Goal: Find contact information: Find contact information

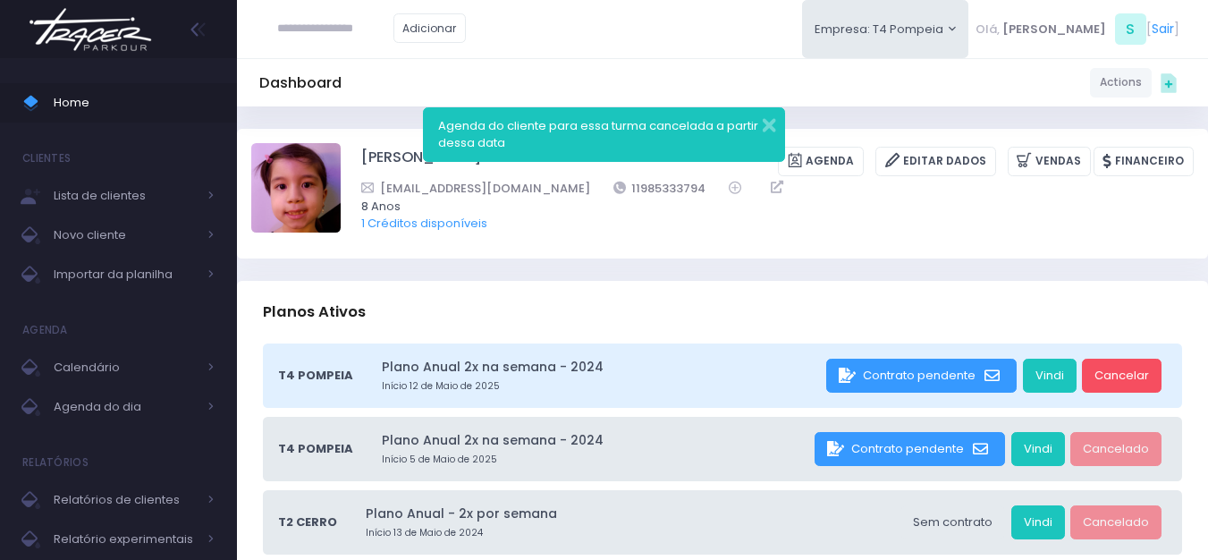
click at [123, 49] on img at bounding box center [90, 29] width 136 height 63
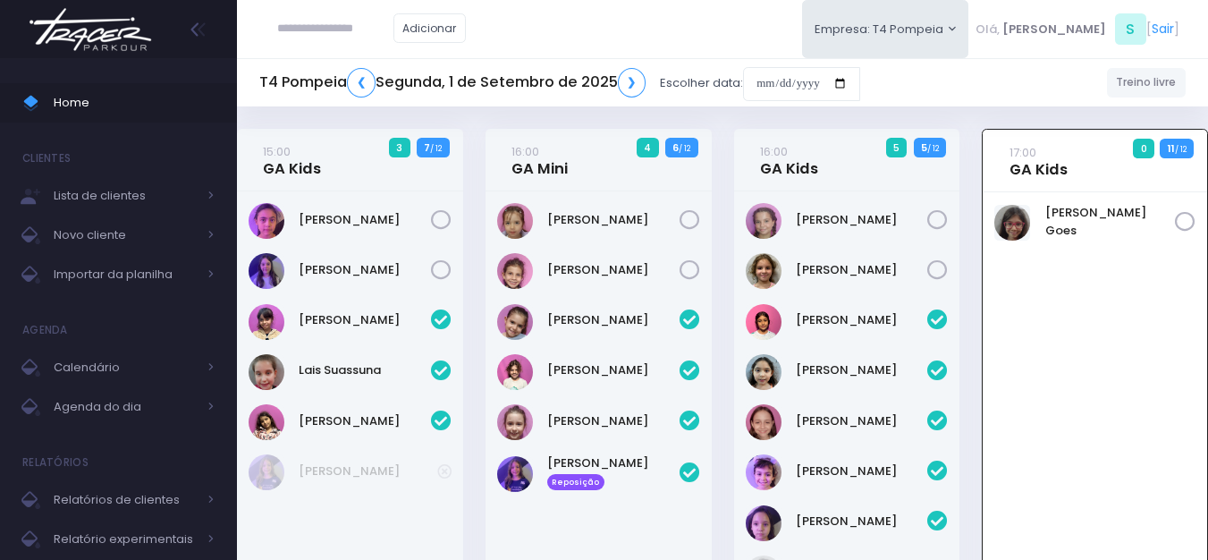
scroll to position [190, 0]
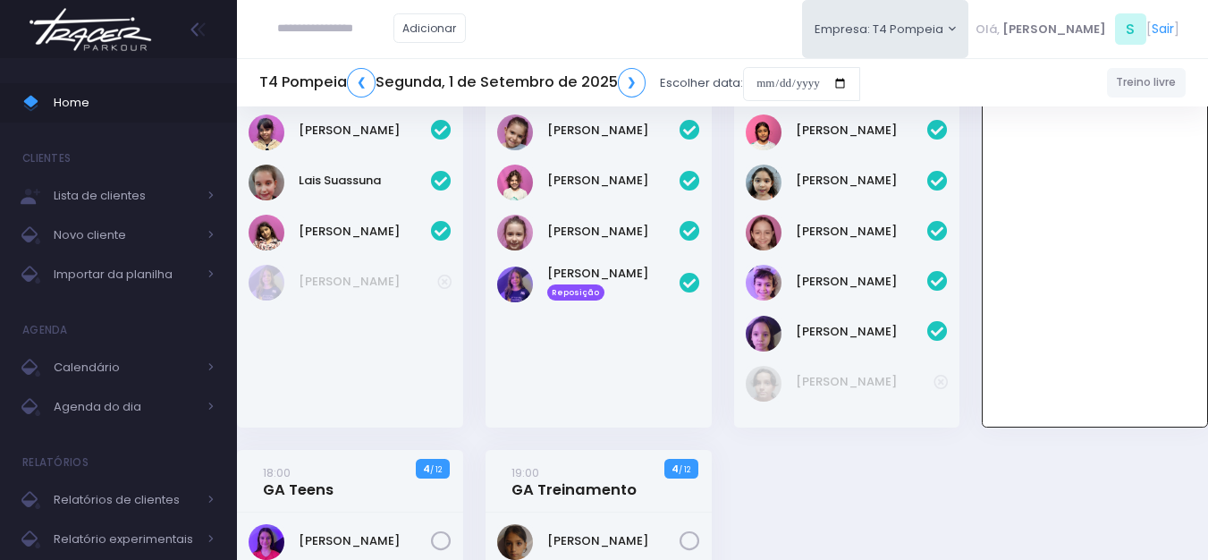
click at [138, 23] on img at bounding box center [90, 29] width 136 height 63
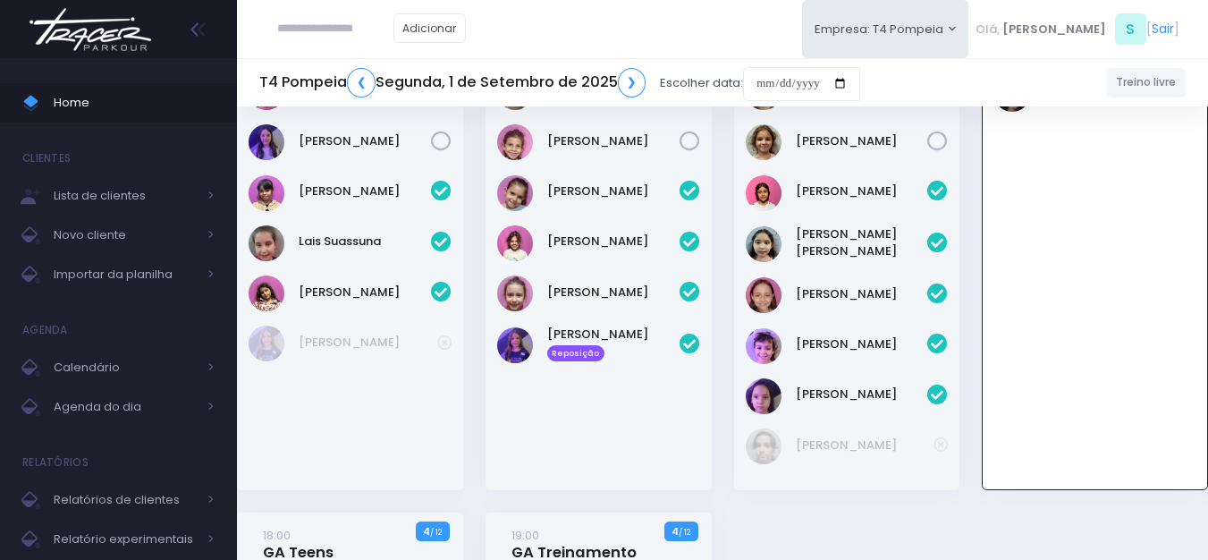
scroll to position [129, 0]
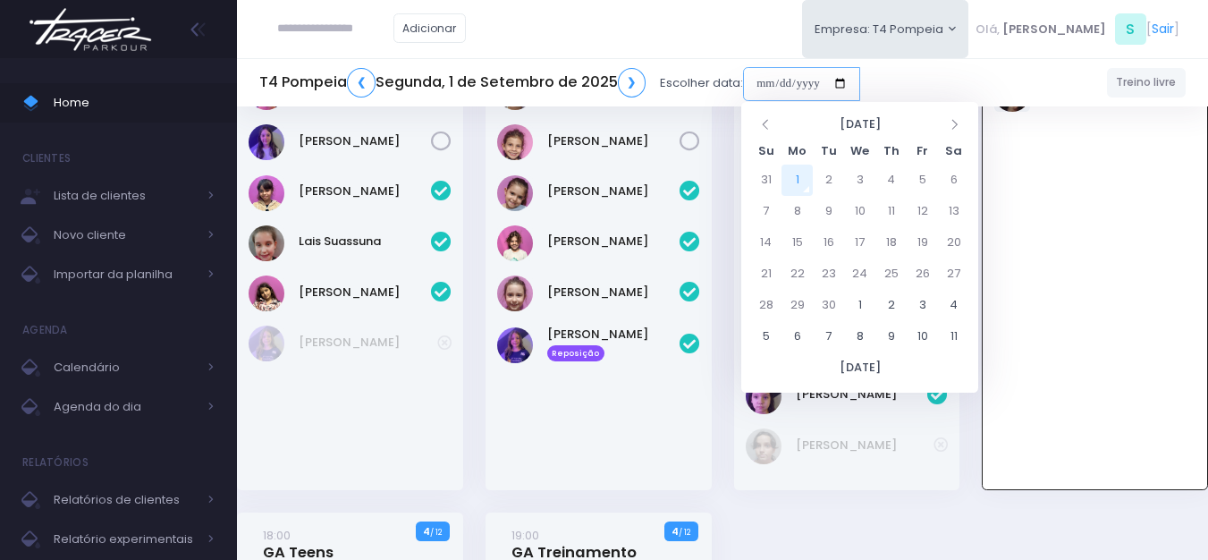
click at [780, 83] on input "date" at bounding box center [801, 84] width 117 height 34
click at [895, 176] on td "4" at bounding box center [890, 180] width 31 height 31
type input "**********"
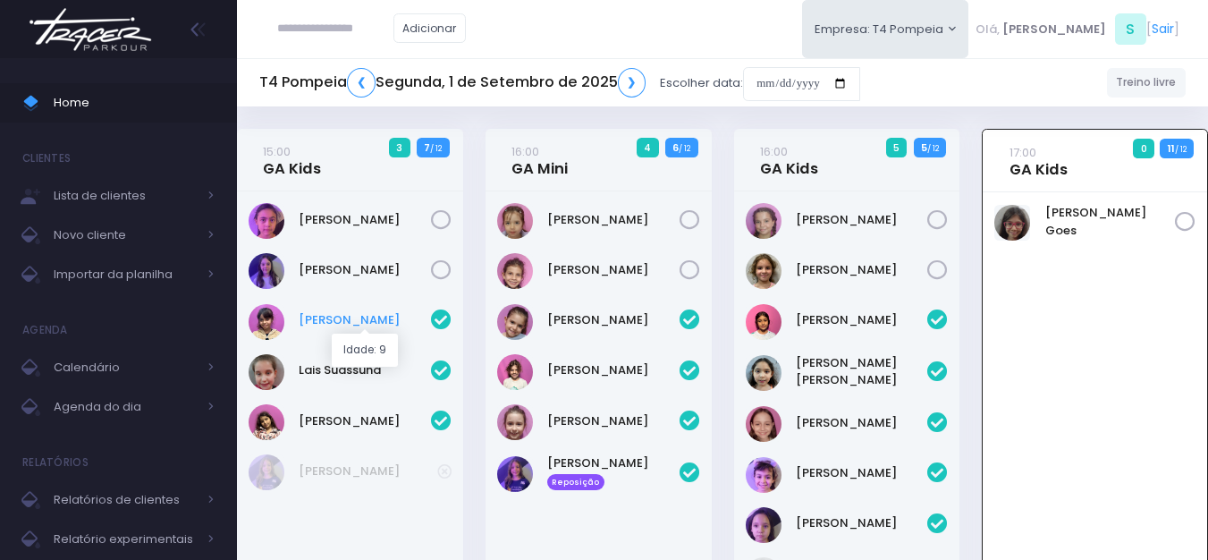
click at [329, 326] on link "Clarice Lopes" at bounding box center [365, 320] width 132 height 18
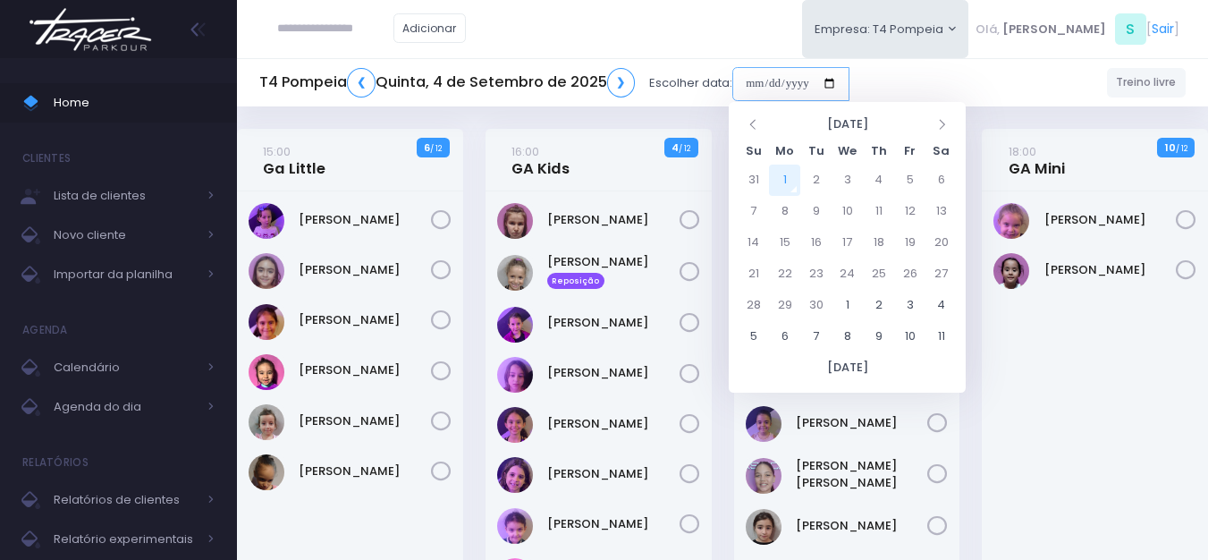
click at [757, 81] on input "date" at bounding box center [790, 84] width 117 height 34
click at [829, 174] on td "2" at bounding box center [815, 180] width 31 height 31
type input "**********"
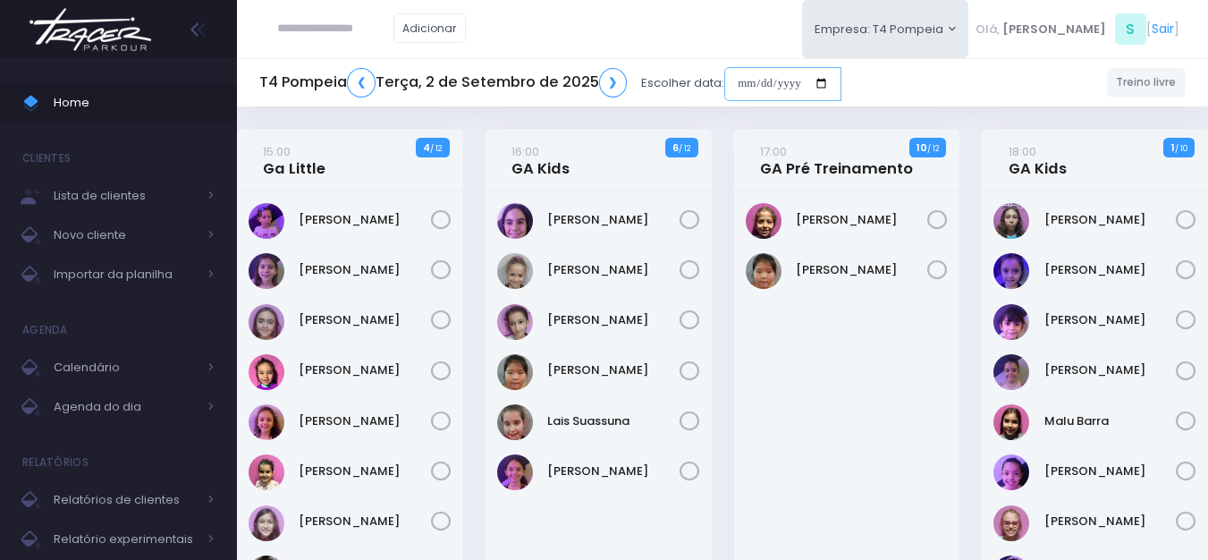
click at [772, 89] on input "date" at bounding box center [782, 84] width 117 height 34
click at [697, 514] on div "Antonella Rossi" at bounding box center [599, 429] width 226 height 476
click at [315, 28] on input "text" at bounding box center [335, 29] width 116 height 34
paste input "**********"
type input "**********"
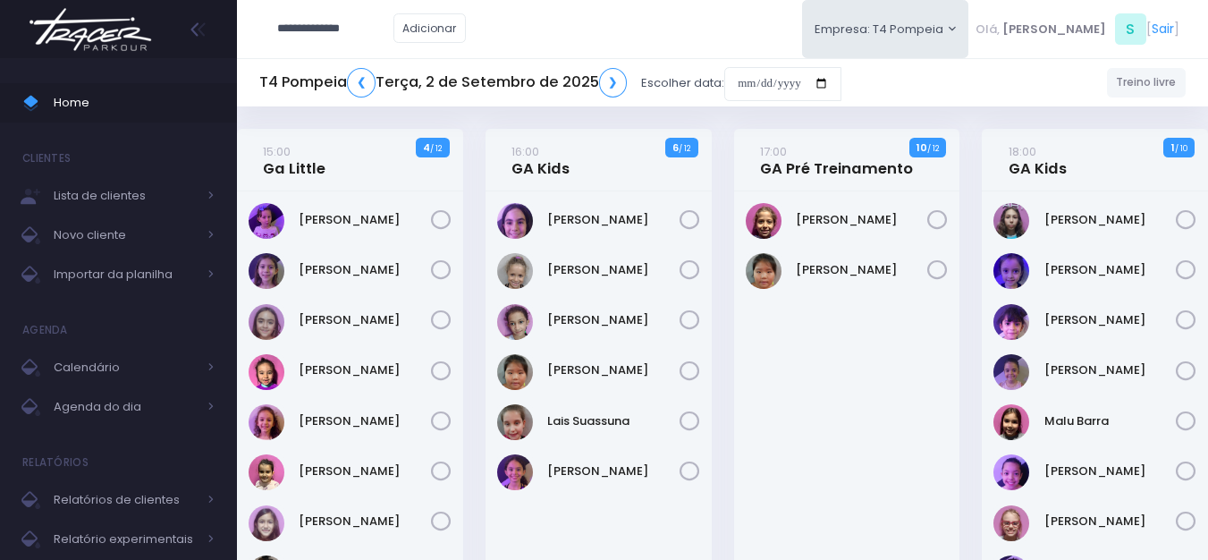
type input "**********"
click at [351, 54] on link "Gabrielly Rosa Teixeira" at bounding box center [362, 61] width 101 height 18
type input "**********"
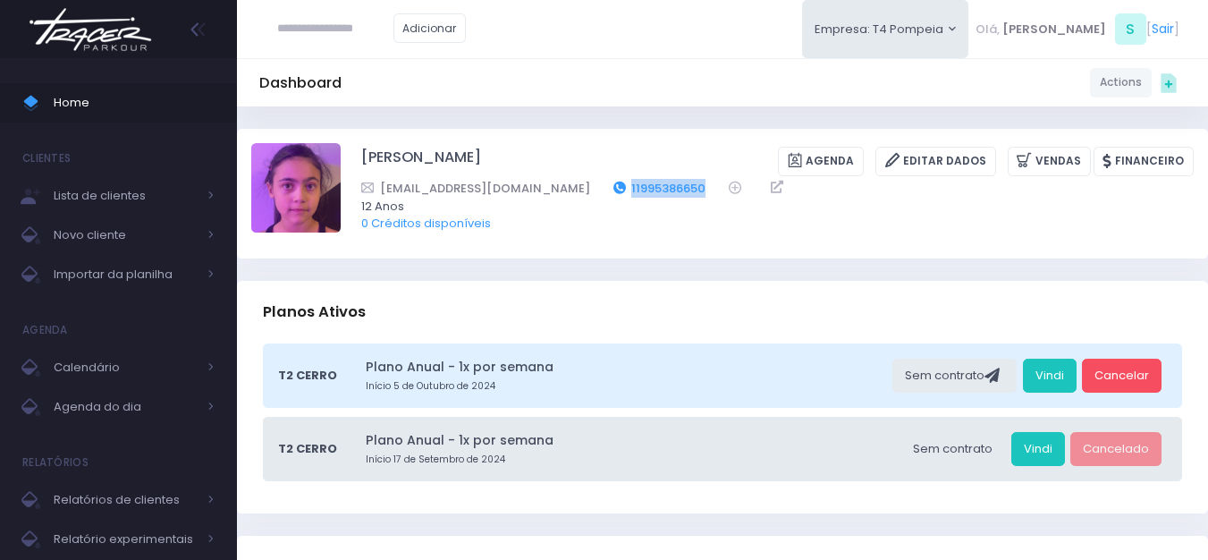
drag, startPoint x: 688, startPoint y: 183, endPoint x: 610, endPoint y: 191, distance: 78.2
click at [610, 191] on div "Viviane.rosapereira@gmail.com 11995386650" at bounding box center [765, 188] width 809 height 19
copy link "11995386650"
click at [80, 39] on img at bounding box center [90, 29] width 136 height 63
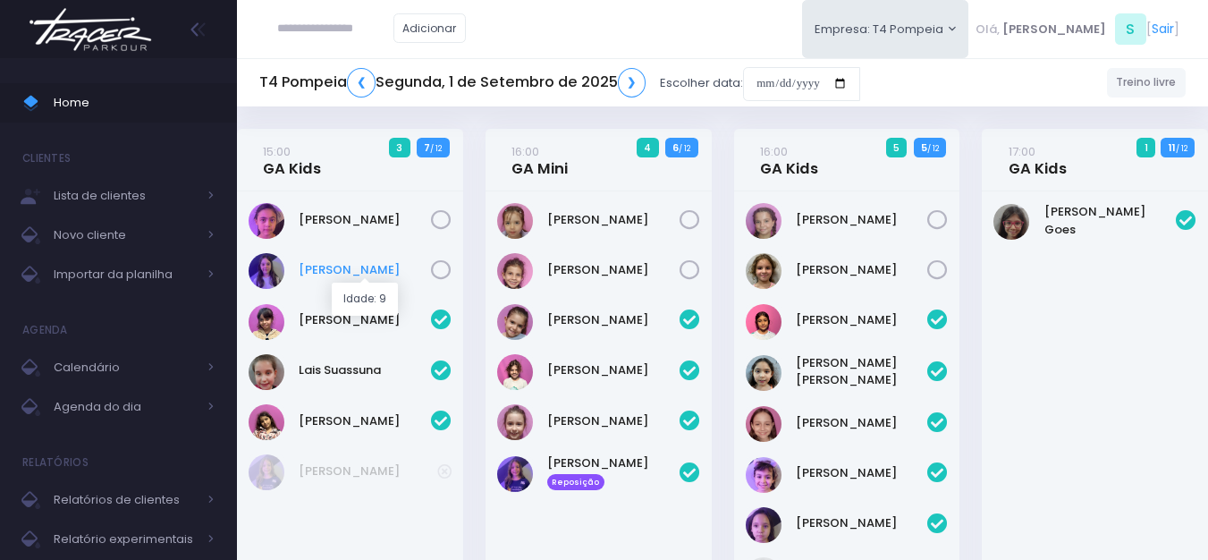
click at [309, 270] on link "[PERSON_NAME]" at bounding box center [365, 270] width 132 height 18
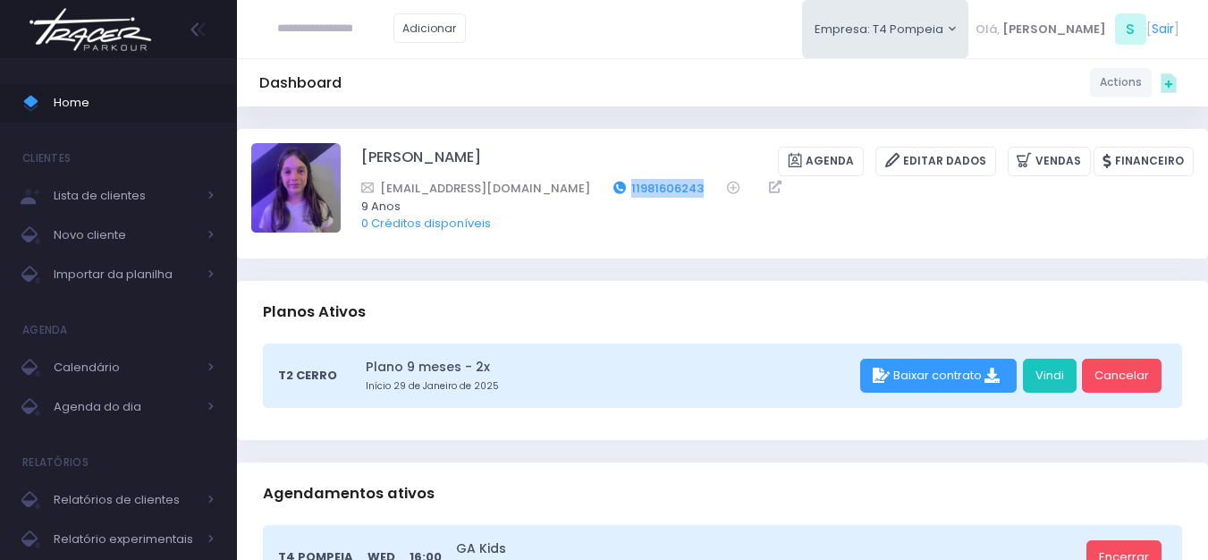
drag, startPoint x: 653, startPoint y: 188, endPoint x: 570, endPoint y: 193, distance: 82.4
click at [570, 193] on div "lunawidman@gmail.com 11981606243" at bounding box center [765, 188] width 809 height 19
copy div "11981606243"
click at [91, 63] on div "Home Clientes Lista de clientes Novo cliente Importar da planilha Agenda Calend…" at bounding box center [118, 315] width 237 height 515
click at [131, 39] on img at bounding box center [90, 29] width 136 height 63
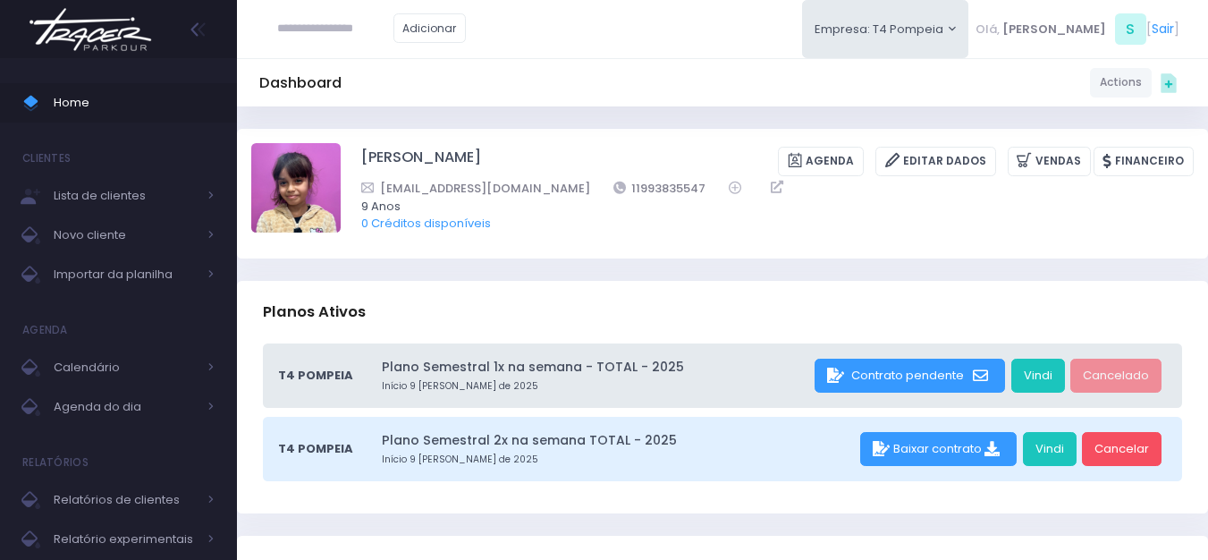
drag, startPoint x: 675, startPoint y: 172, endPoint x: 633, endPoint y: 169, distance: 42.1
click at [631, 168] on div "[PERSON_NAME] [GEOGRAPHIC_DATA] Editar Dados [GEOGRAPHIC_DATA] Financeiro" at bounding box center [777, 162] width 832 height 30
drag, startPoint x: 670, startPoint y: 184, endPoint x: 590, endPoint y: 186, distance: 79.6
click at [590, 186] on div "debgomezlopes@gmail.com 11993835547" at bounding box center [765, 188] width 809 height 19
copy link "11993835547"
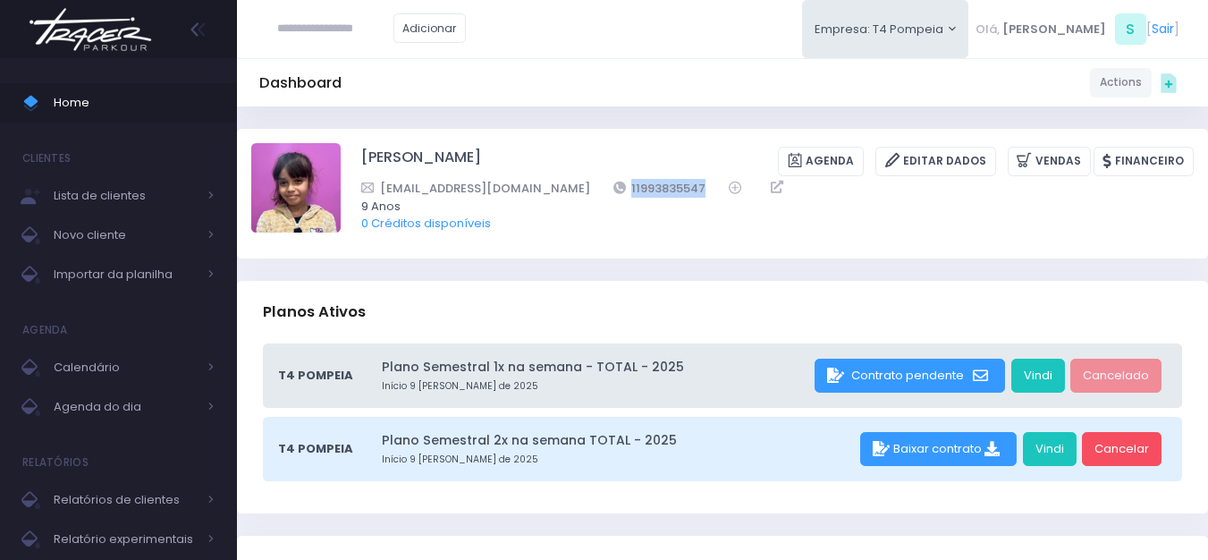
click at [156, 25] on img at bounding box center [90, 29] width 136 height 63
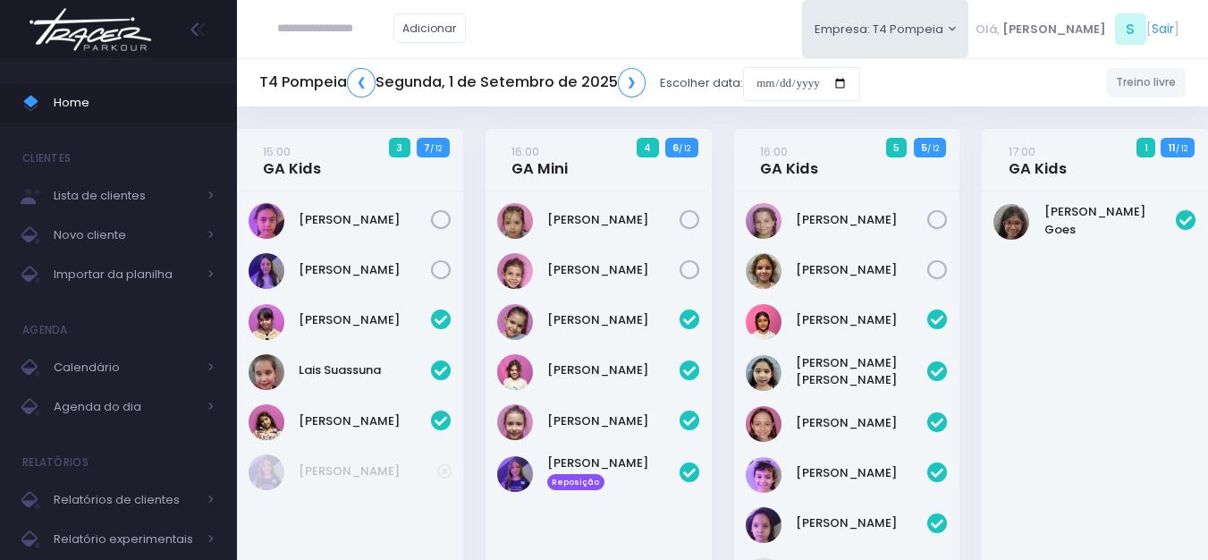
click at [313, 351] on div "[PERSON_NAME]" at bounding box center [350, 404] width 226 height 427
click at [323, 367] on link "Lais Suassuna" at bounding box center [365, 370] width 132 height 18
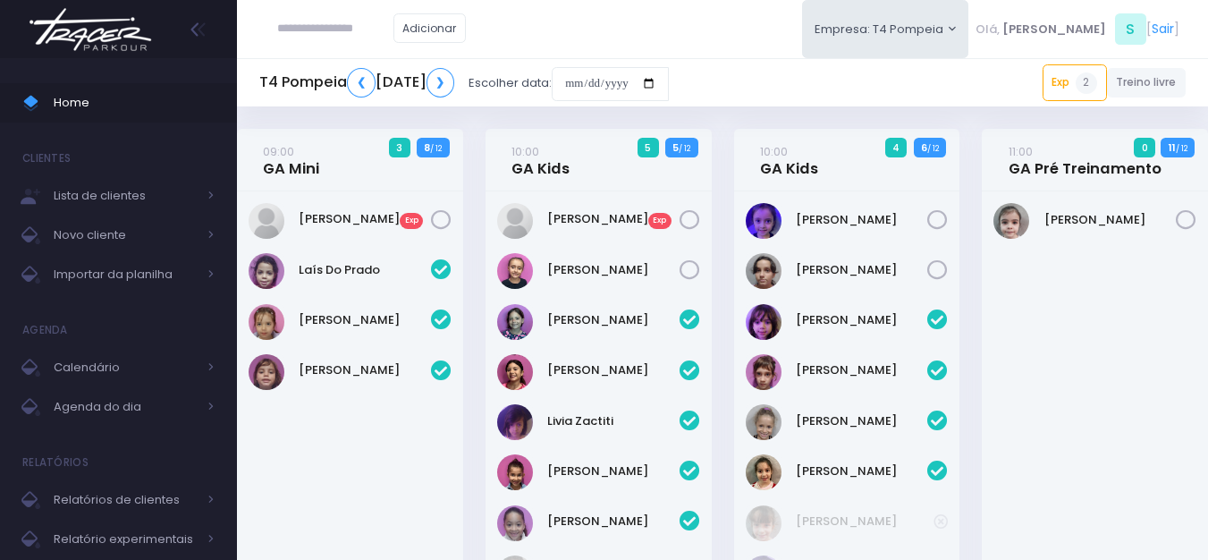
click at [89, 46] on img at bounding box center [90, 29] width 136 height 63
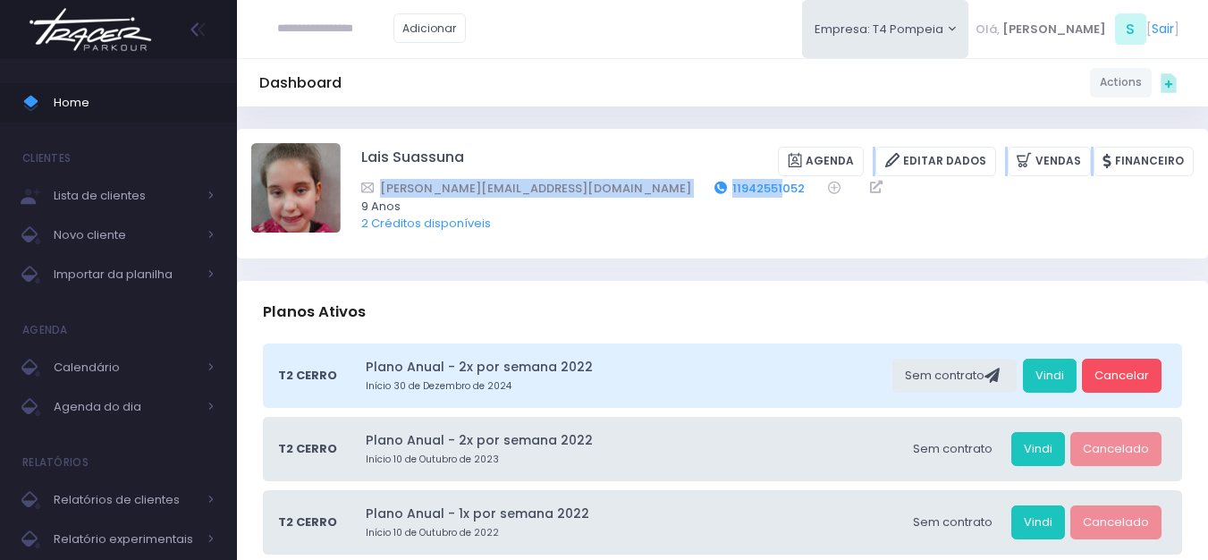
drag, startPoint x: 693, startPoint y: 175, endPoint x: 684, endPoint y: 190, distance: 17.6
click at [673, 192] on div "Lais Suassuna Agenda Editar Dados Vendas Financeiro Juliana.suassuna@yahoo.com.…" at bounding box center [777, 193] width 832 height 100
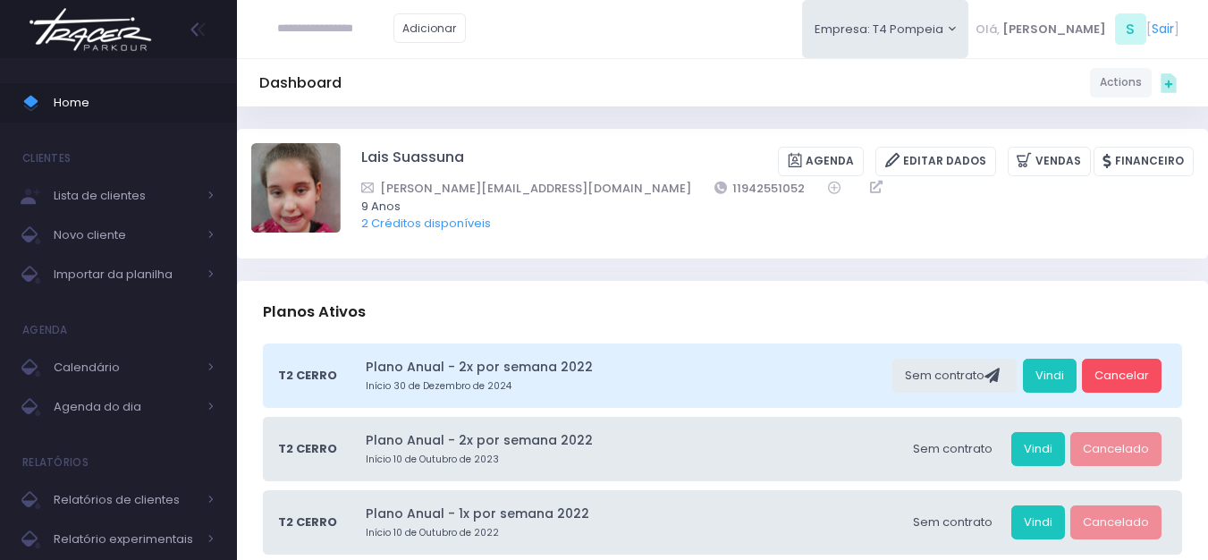
click at [689, 160] on div "Lais Suassuna Agenda Editar Dados Vendas Financeiro" at bounding box center [777, 162] width 832 height 30
drag, startPoint x: 688, startPoint y: 185, endPoint x: 615, endPoint y: 195, distance: 74.0
click at [615, 195] on div "Juliana.suassuna@yahoo.com.br 11942551052" at bounding box center [765, 188] width 809 height 19
copy link "11942551052"
click at [110, 18] on img at bounding box center [90, 29] width 136 height 63
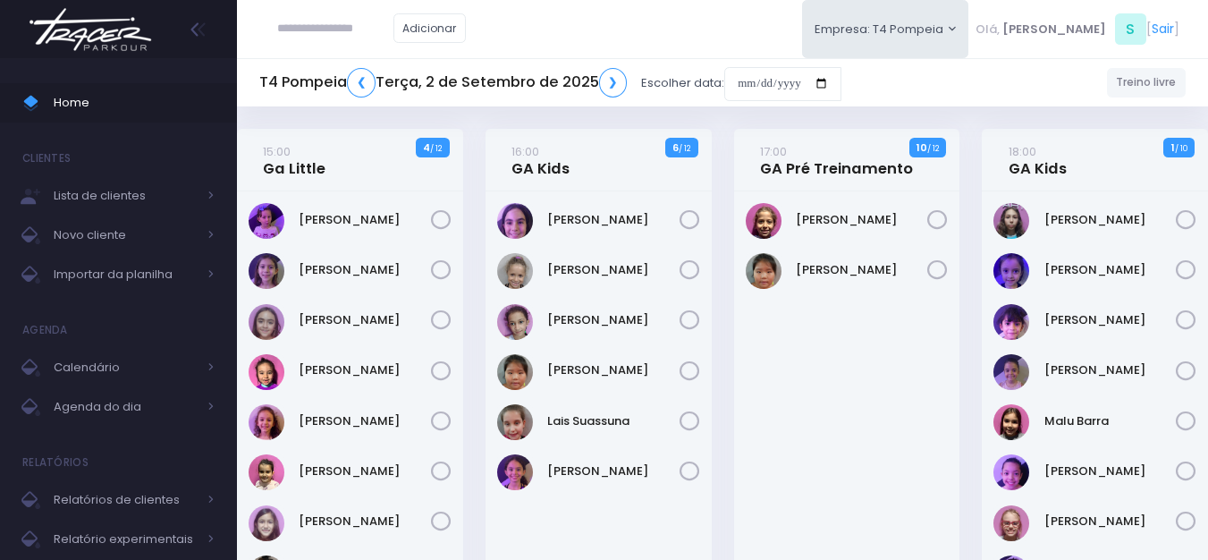
click at [123, 21] on img at bounding box center [90, 29] width 136 height 63
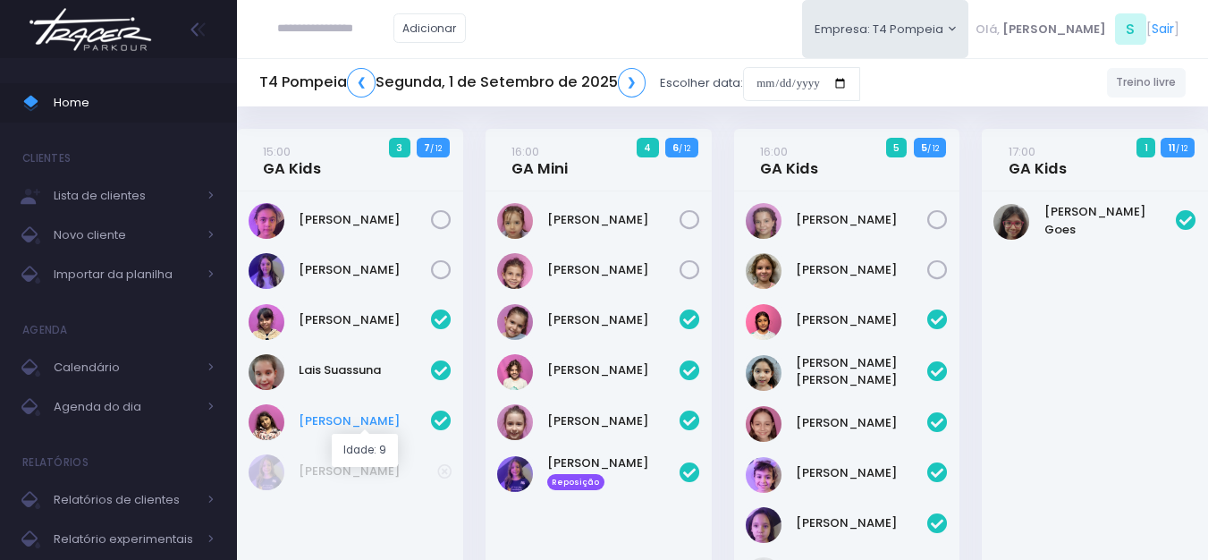
click at [318, 419] on link "[PERSON_NAME]" at bounding box center [365, 421] width 132 height 18
click at [571, 222] on link "[PERSON_NAME]" at bounding box center [613, 220] width 132 height 18
click at [594, 273] on link "[PERSON_NAME]" at bounding box center [613, 270] width 132 height 18
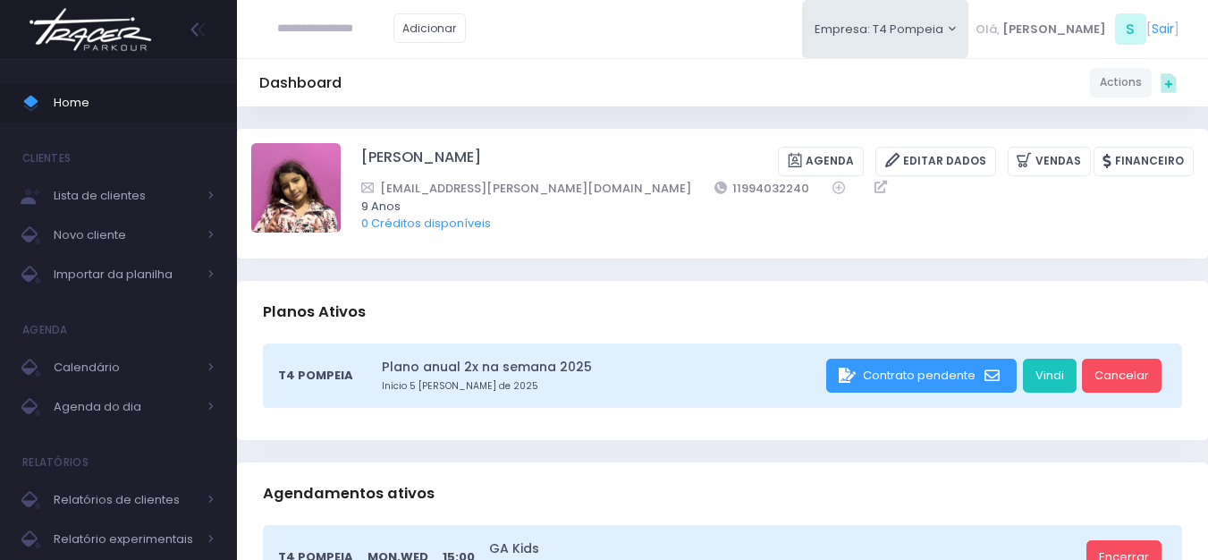
drag, startPoint x: 636, startPoint y: 165, endPoint x: 610, endPoint y: 161, distance: 26.2
click at [590, 169] on div "Luiza Braz Agenda Editar Dados Vendas Financeiro" at bounding box center [777, 162] width 832 height 30
drag, startPoint x: 634, startPoint y: 179, endPoint x: 555, endPoint y: 191, distance: 79.7
click at [555, 191] on div "braz.carol@gmail.com 11994032240" at bounding box center [765, 188] width 809 height 19
copy link "11994032240"
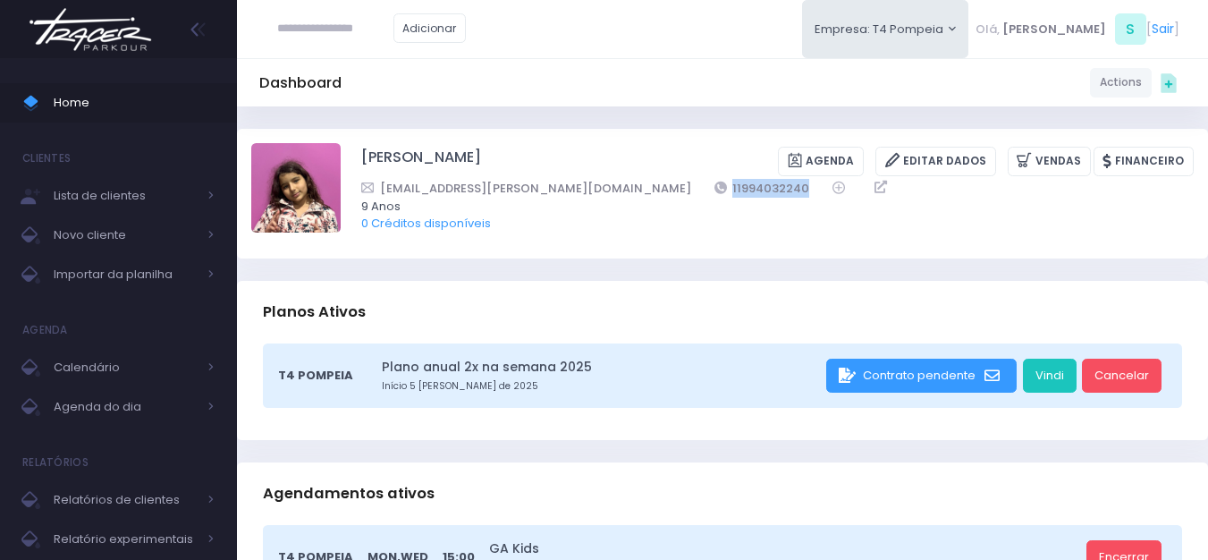
copy link "11994032240"
click at [81, 35] on img at bounding box center [90, 29] width 136 height 63
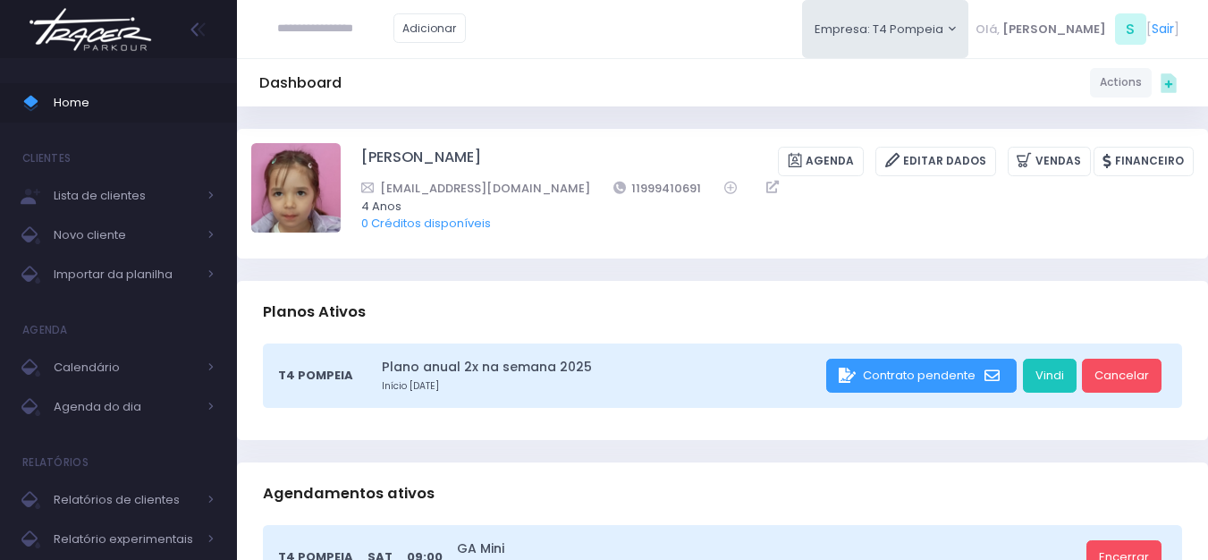
drag, startPoint x: 685, startPoint y: 173, endPoint x: 636, endPoint y: 164, distance: 50.2
click at [636, 164] on div "[PERSON_NAME] [GEOGRAPHIC_DATA] Editar Dados [GEOGRAPHIC_DATA] Financeiro" at bounding box center [777, 162] width 832 height 30
drag, startPoint x: 685, startPoint y: 183, endPoint x: 612, endPoint y: 182, distance: 72.4
click at [612, 182] on div "[EMAIL_ADDRESS][DOMAIN_NAME] 11999410691" at bounding box center [765, 188] width 809 height 19
copy link "11999410691"
